Goal: Book appointment/travel/reservation

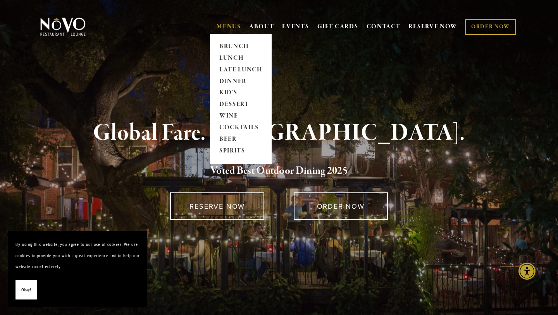
click at [235, 29] on link "MENUS" at bounding box center [229, 27] width 24 height 8
click at [233, 82] on link "DINNER" at bounding box center [241, 82] width 48 height 12
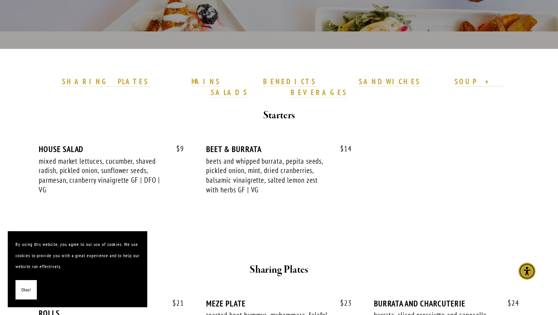
scroll to position [216, 0]
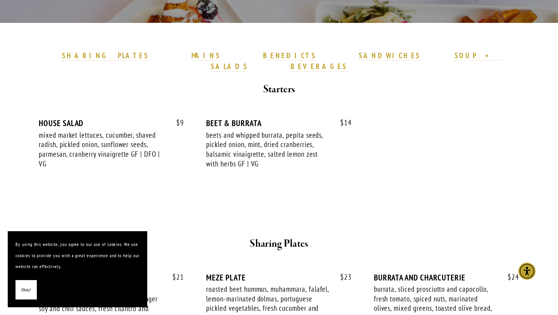
click at [28, 291] on span "Okay!" at bounding box center [26, 289] width 10 height 11
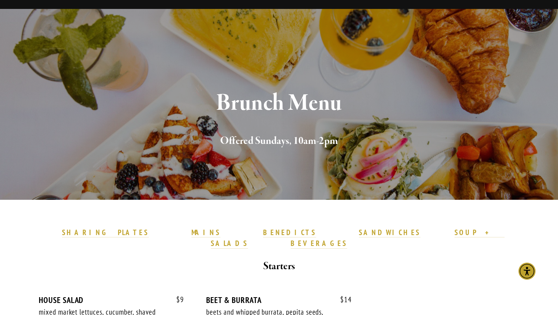
scroll to position [31, 0]
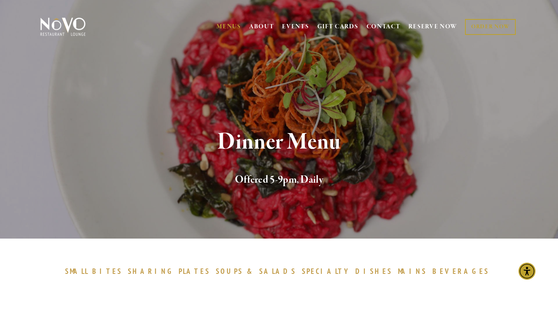
click at [74, 308] on div at bounding box center [279, 309] width 465 height 27
click at [441, 28] on link "RESERVE NOW" at bounding box center [433, 26] width 49 height 15
